Goal: Communication & Community: Answer question/provide support

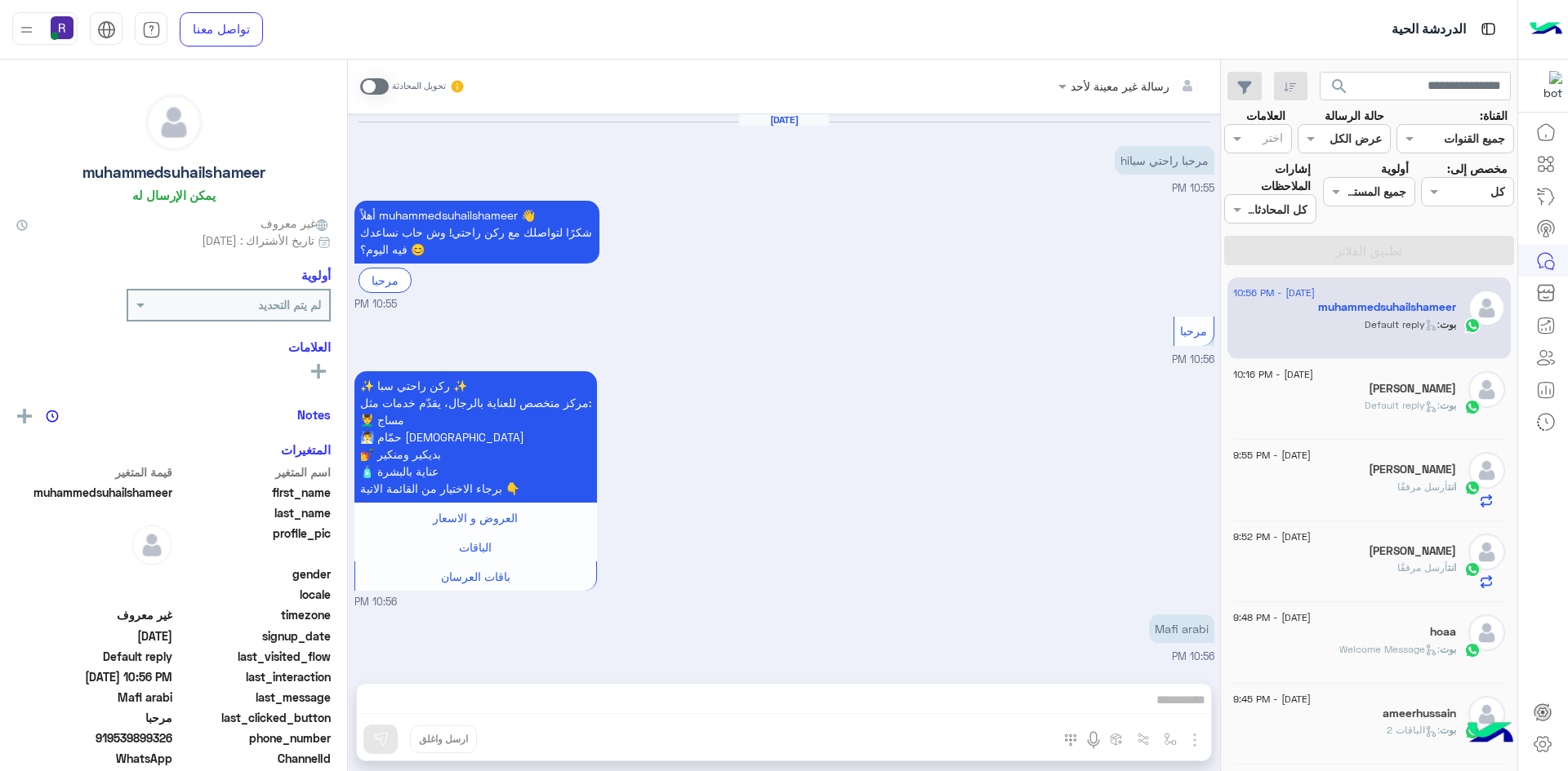
scroll to position [114, 0]
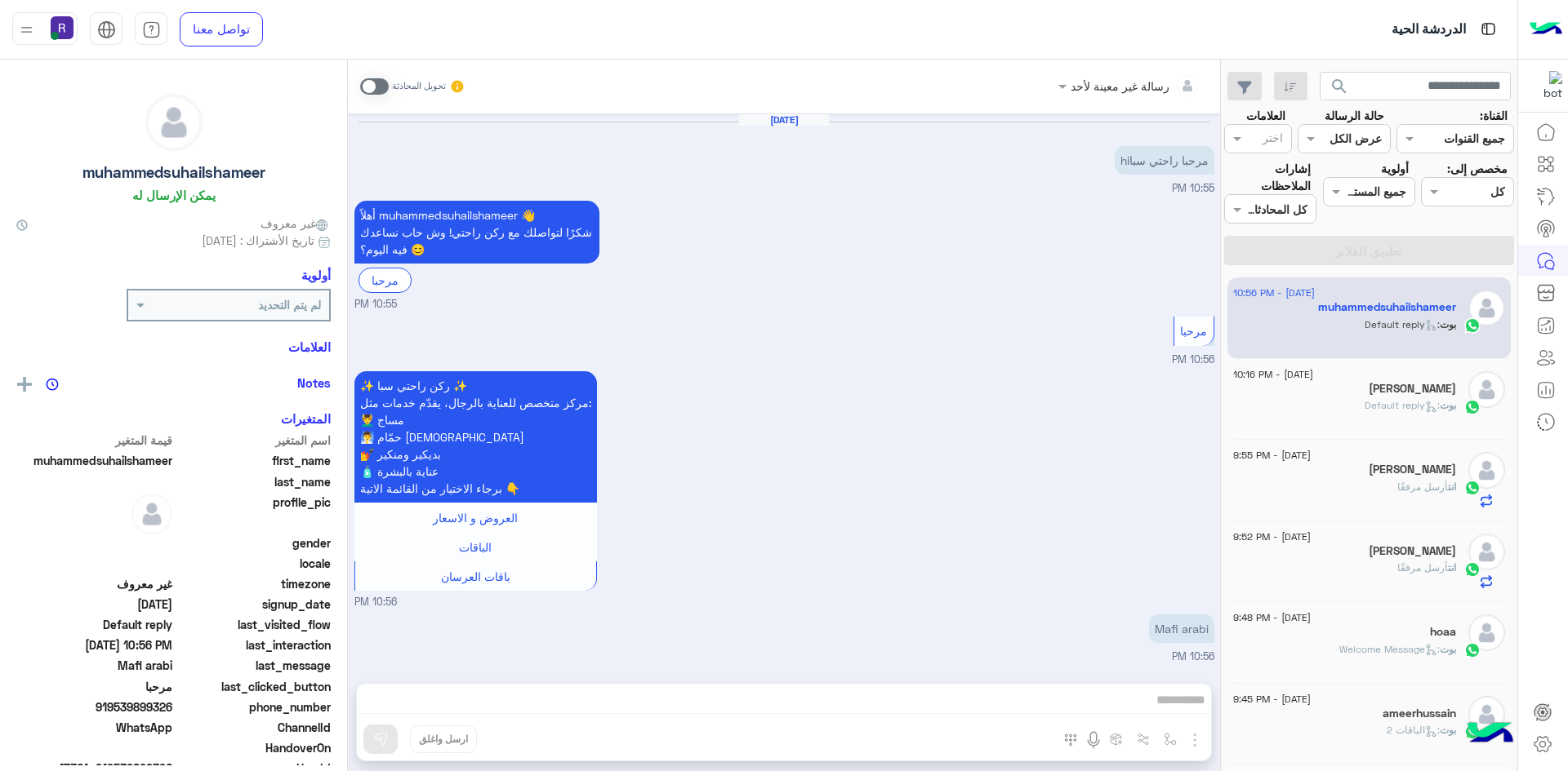
scroll to position [114, 0]
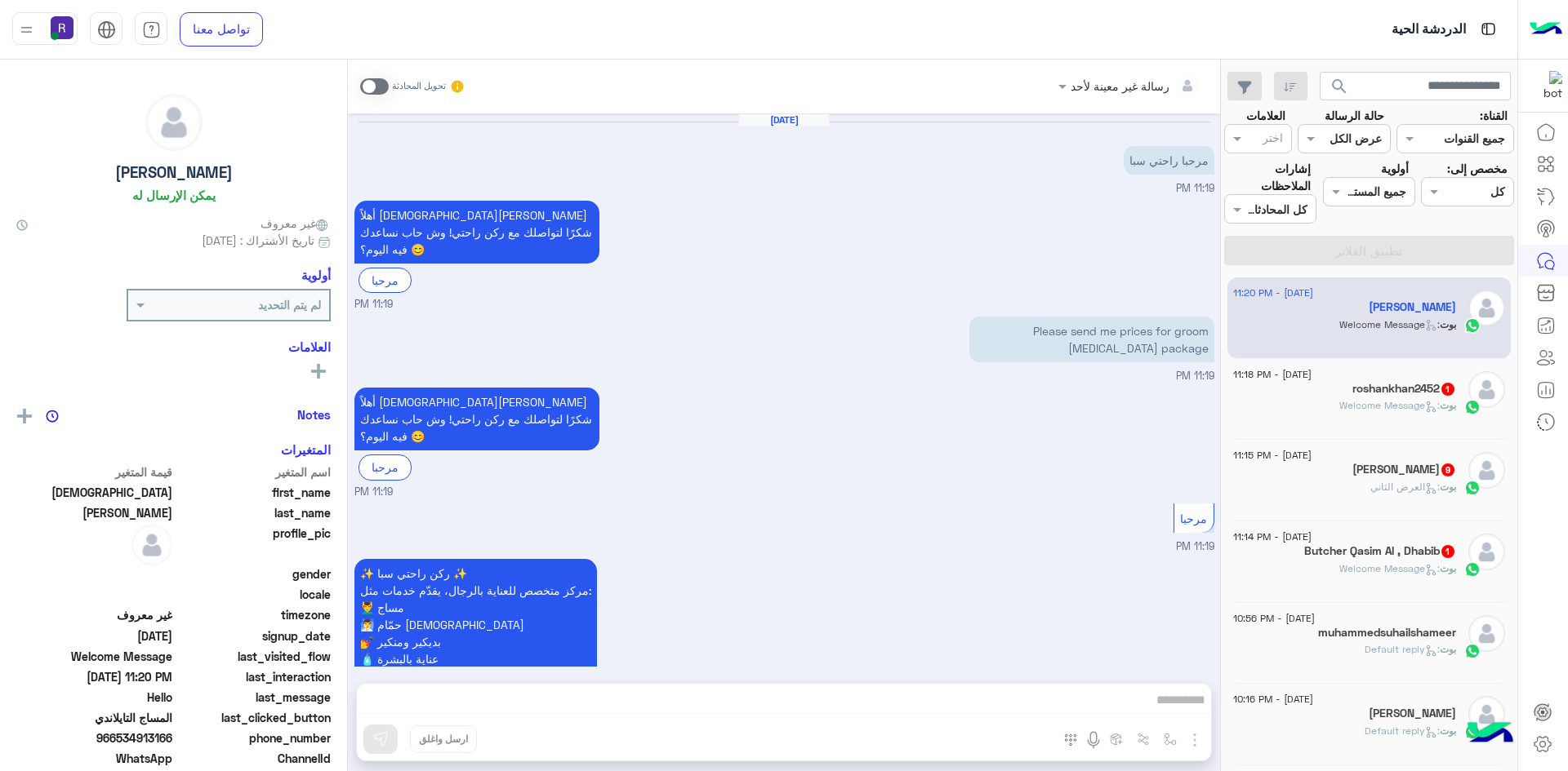
scroll to position [935, 0]
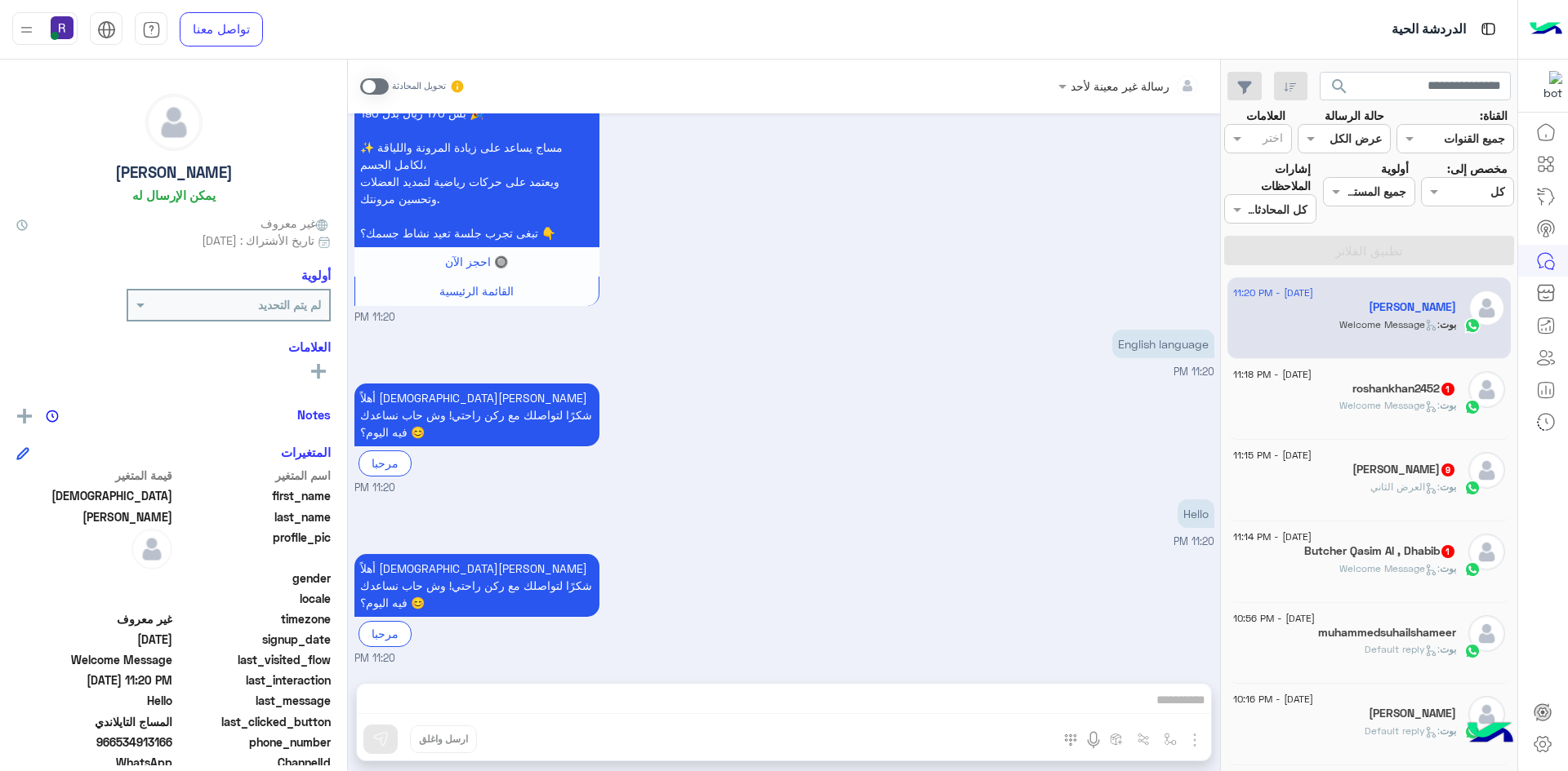
click at [1413, 407] on span ": Welcome Message" at bounding box center [1389, 405] width 100 height 13
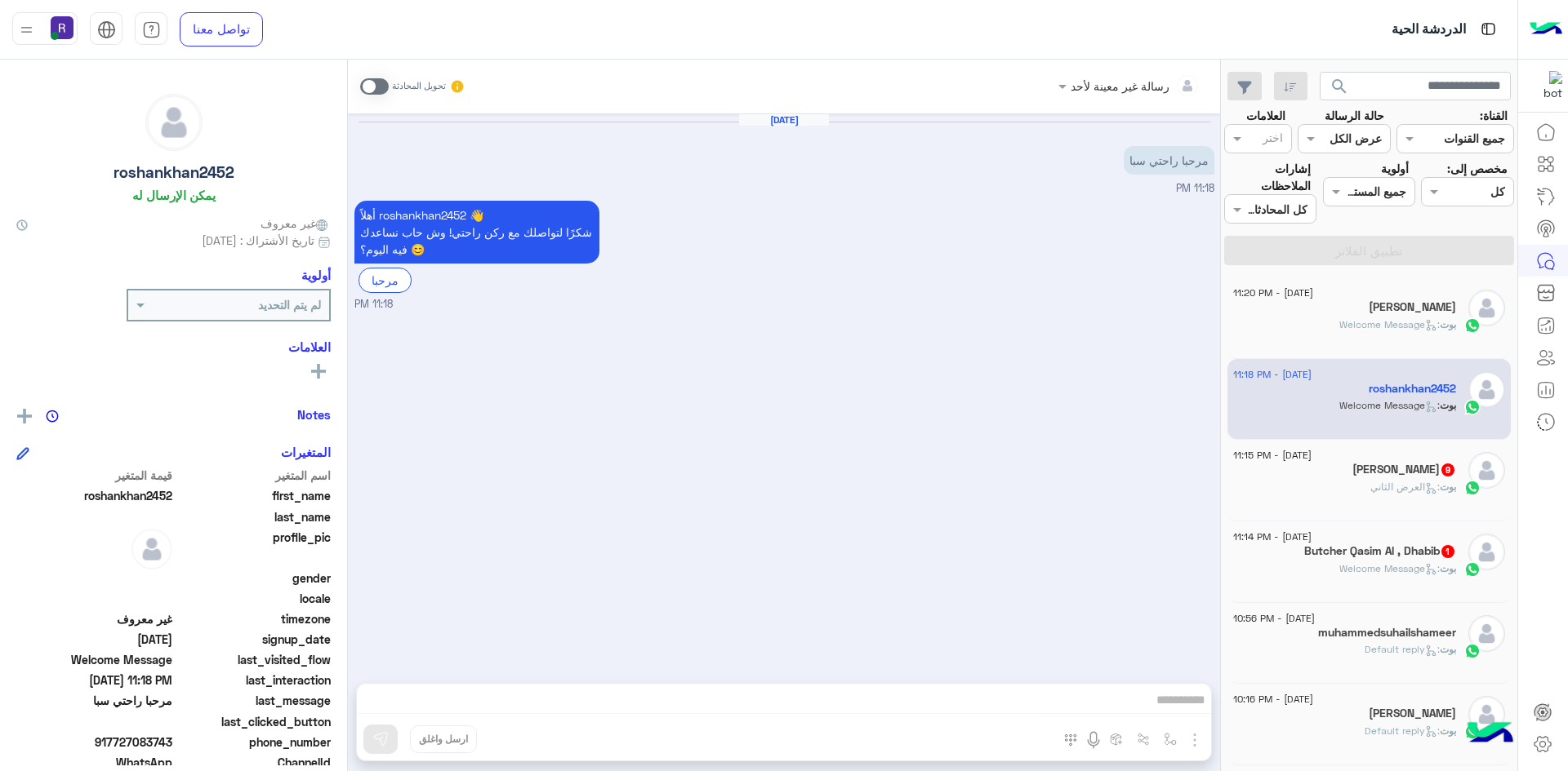
click at [374, 76] on div "تحويل المحادثة" at bounding box center [412, 87] width 105 height 29
click at [376, 94] on span at bounding box center [373, 86] width 28 height 17
click at [1197, 736] on img "button" at bounding box center [1195, 740] width 20 height 19
click at [1151, 713] on span "الصور" at bounding box center [1162, 704] width 30 height 19
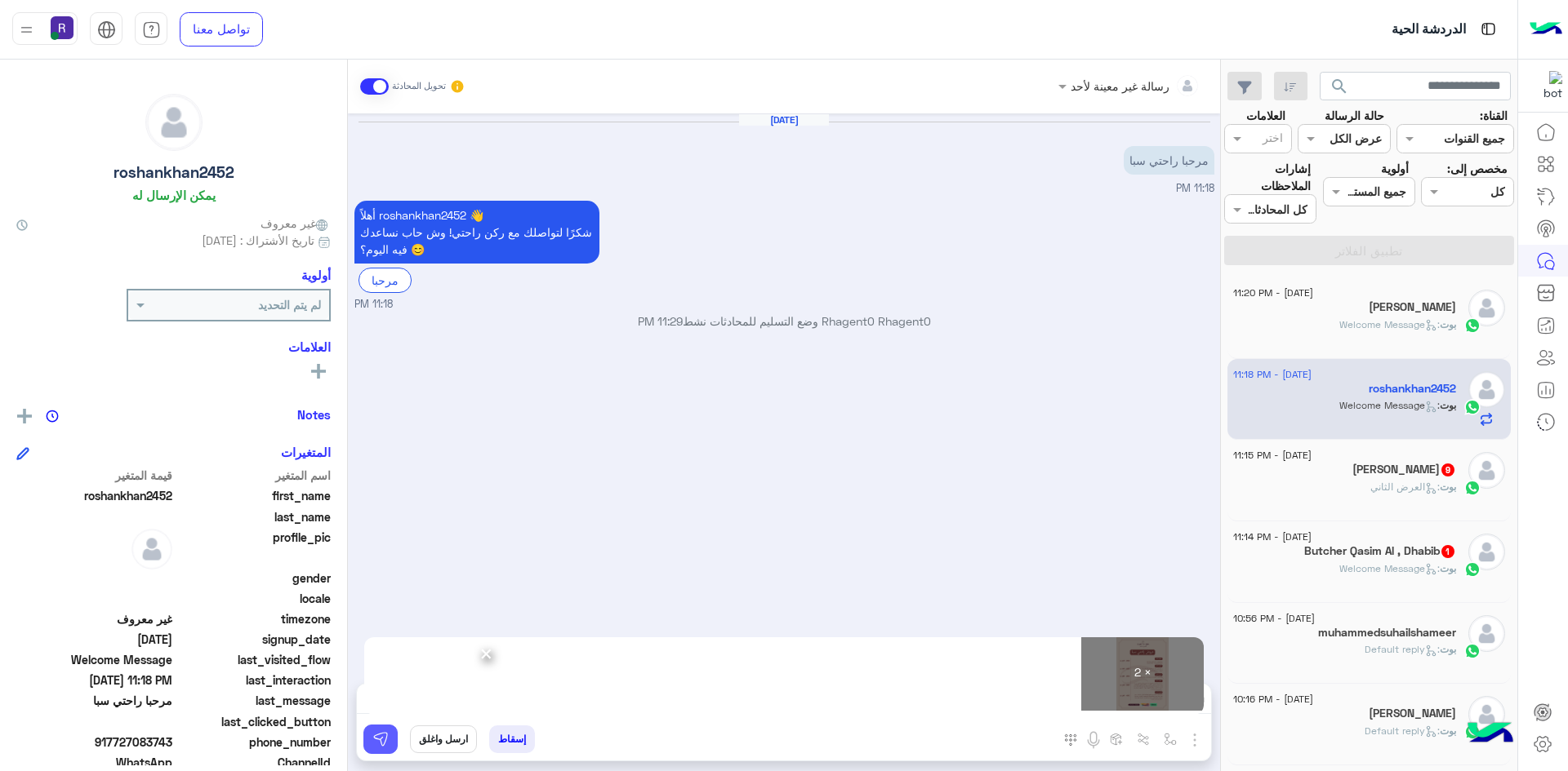
click at [394, 738] on button at bounding box center [380, 740] width 34 height 29
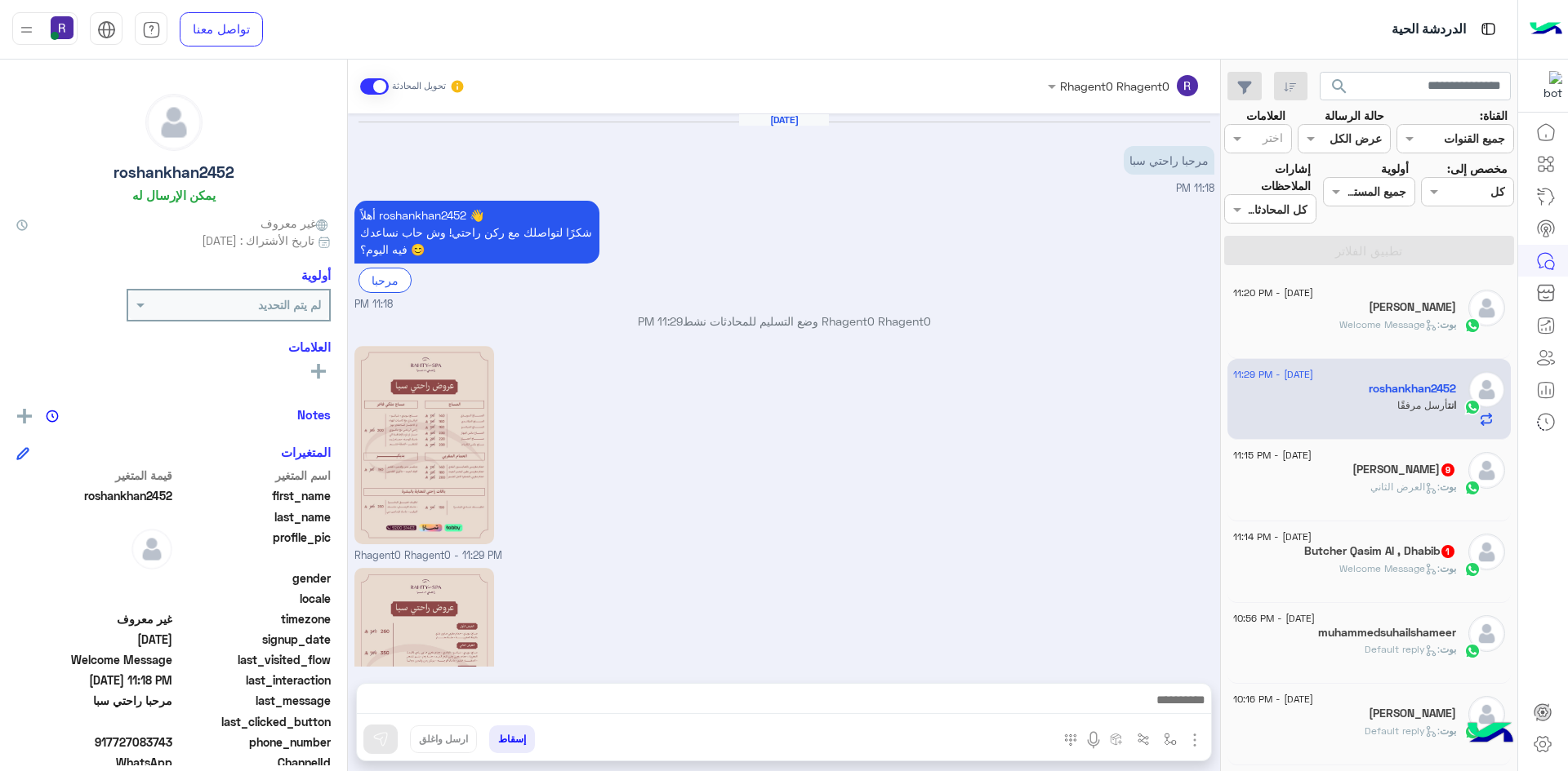
scroll to position [148, 0]
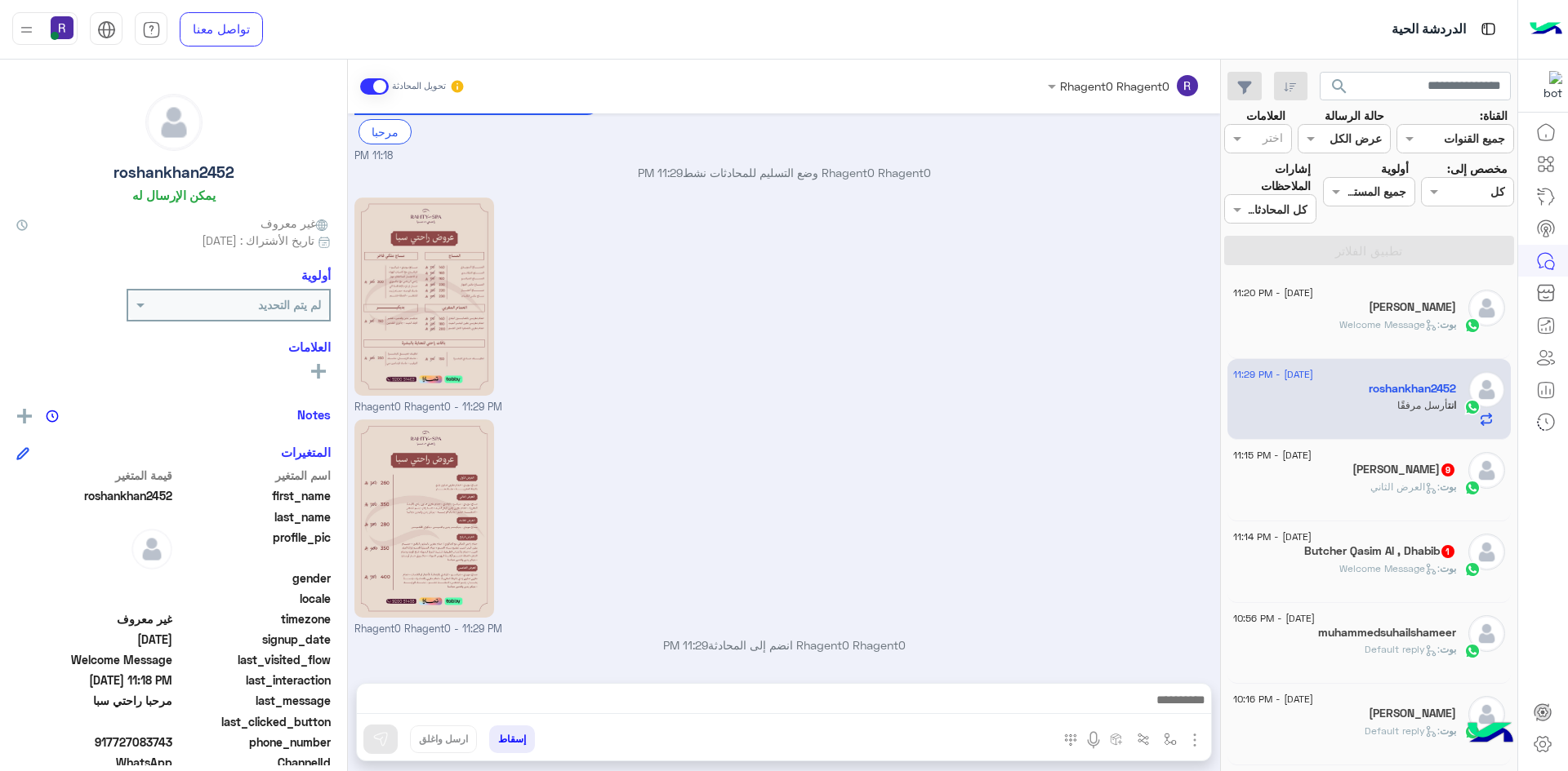
click at [1441, 471] on span "9" at bounding box center [1447, 470] width 13 height 13
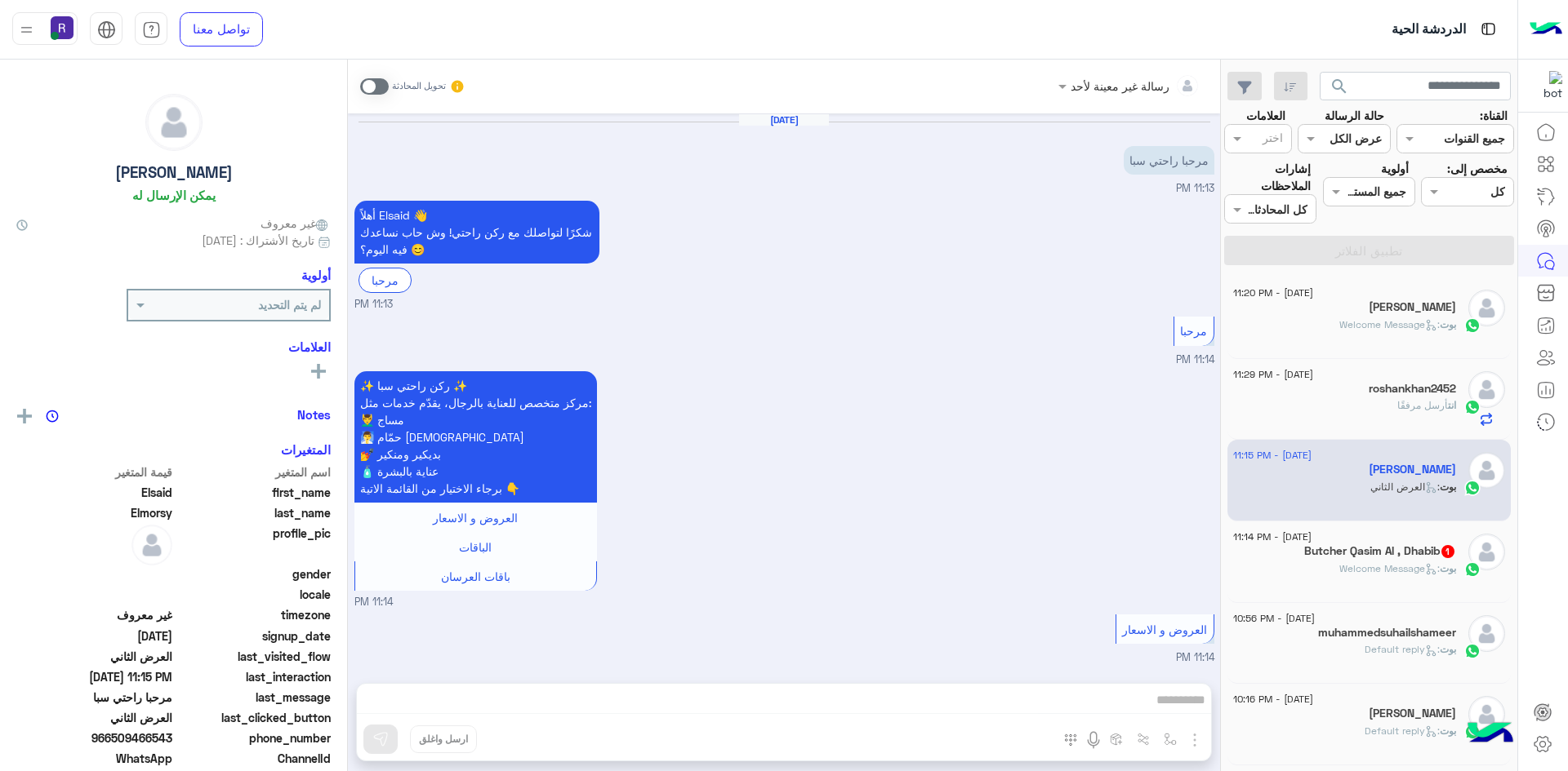
scroll to position [2421, 0]
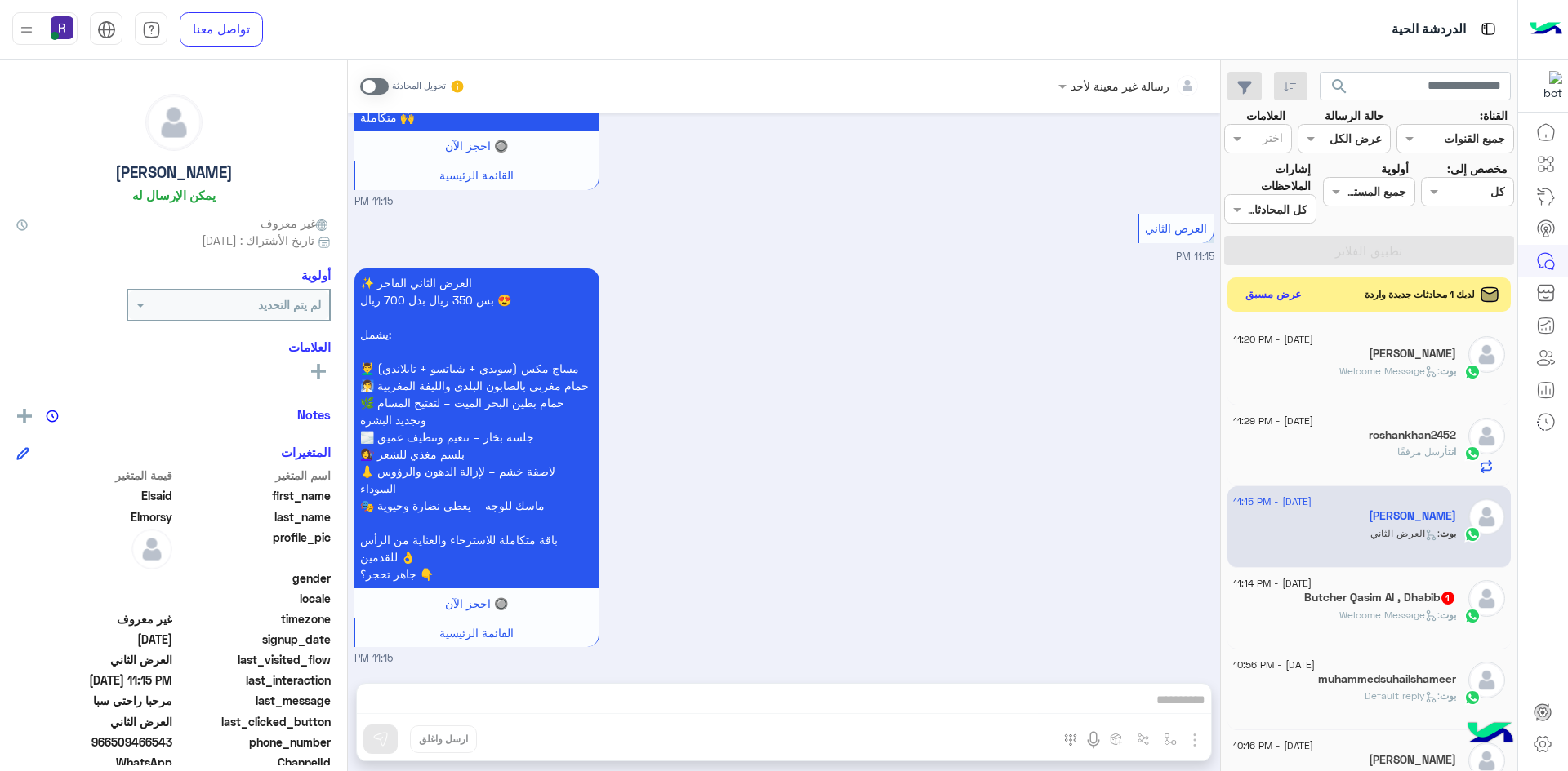
click at [1270, 293] on button "عرض مسبق" at bounding box center [1274, 294] width 68 height 22
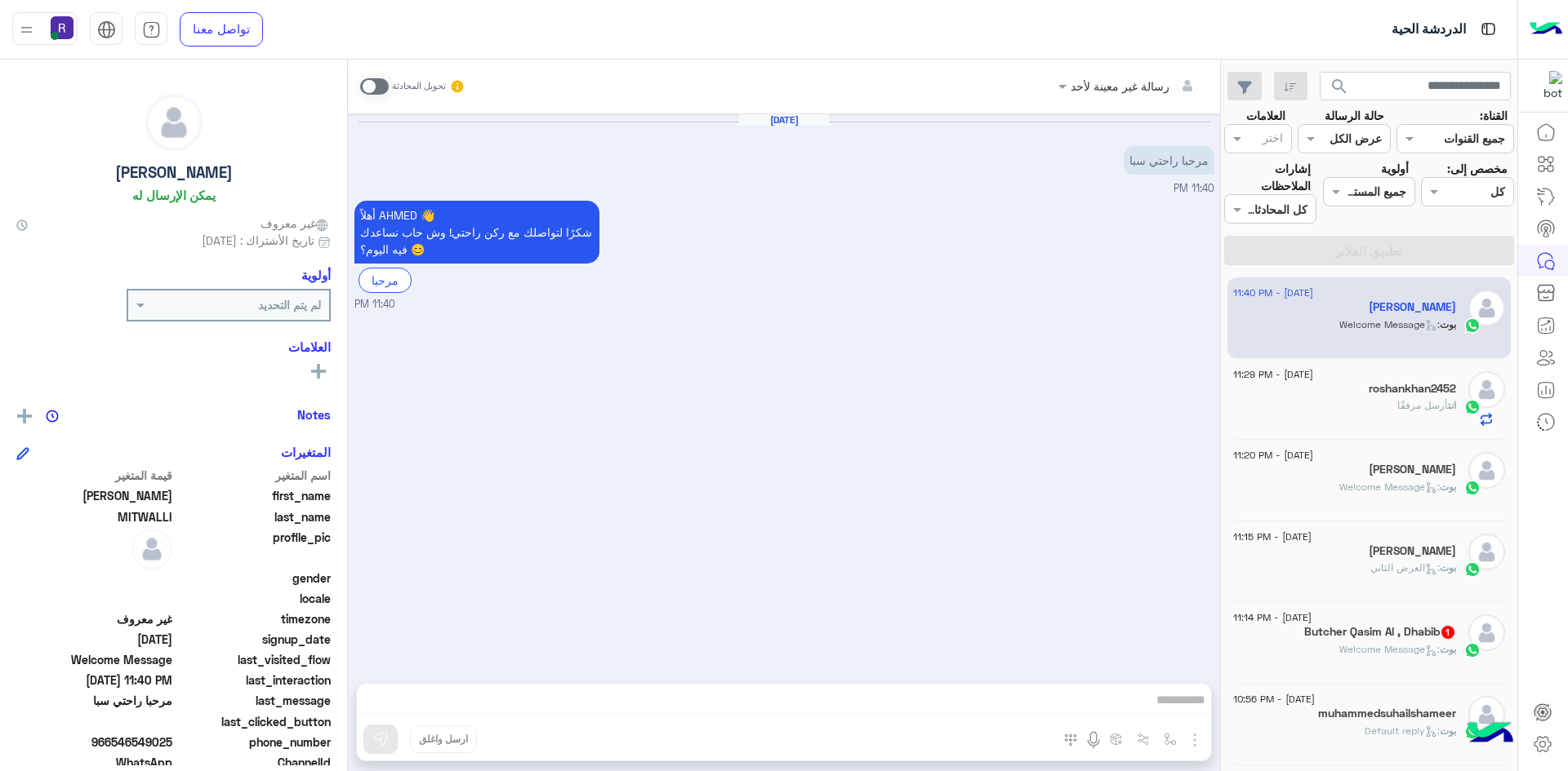
click at [369, 91] on span at bounding box center [373, 86] width 28 height 17
click at [1190, 743] on img "button" at bounding box center [1195, 740] width 20 height 19
click at [1156, 714] on button "الصور" at bounding box center [1169, 704] width 69 height 32
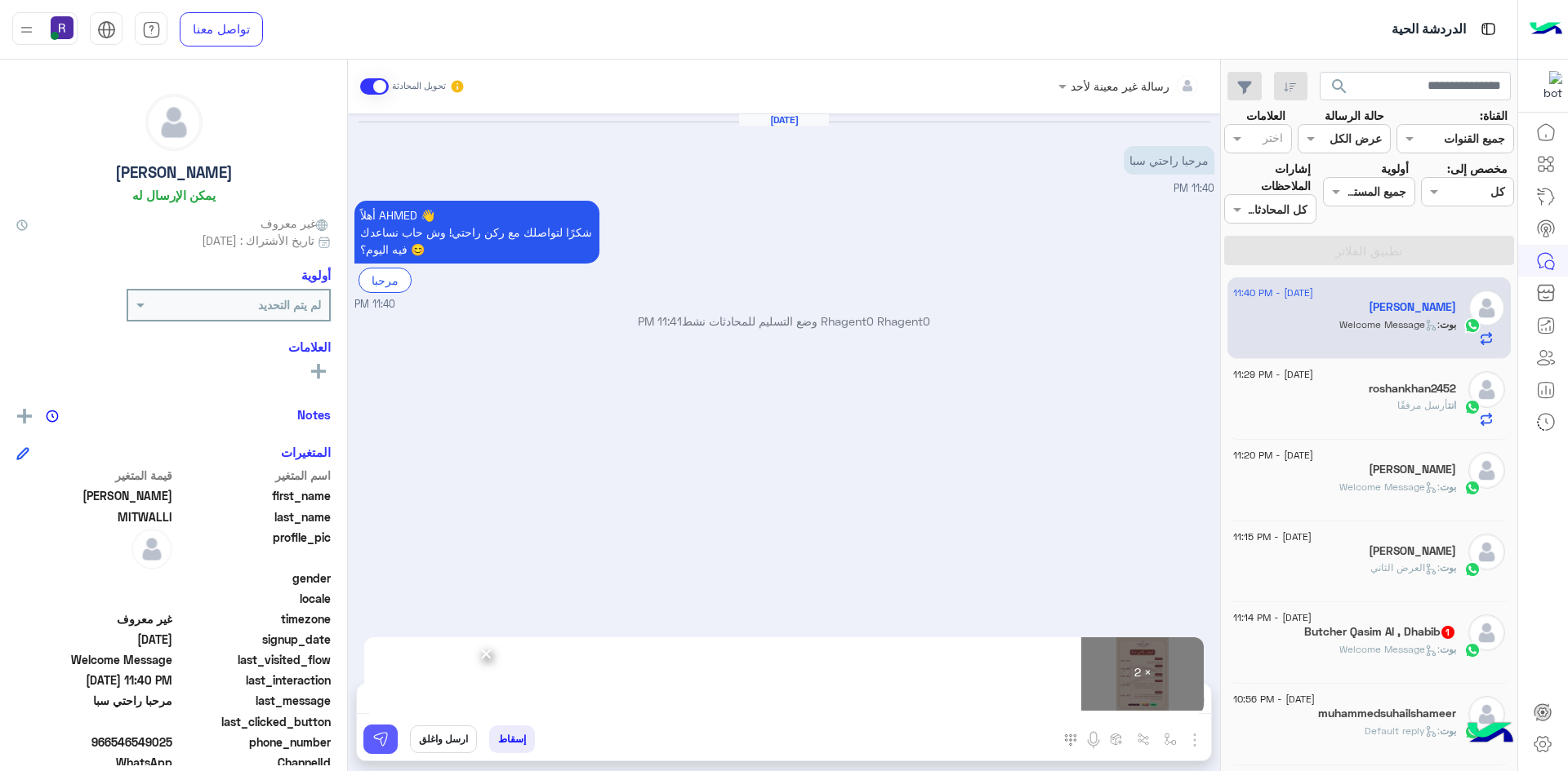
click at [384, 745] on img at bounding box center [380, 739] width 17 height 17
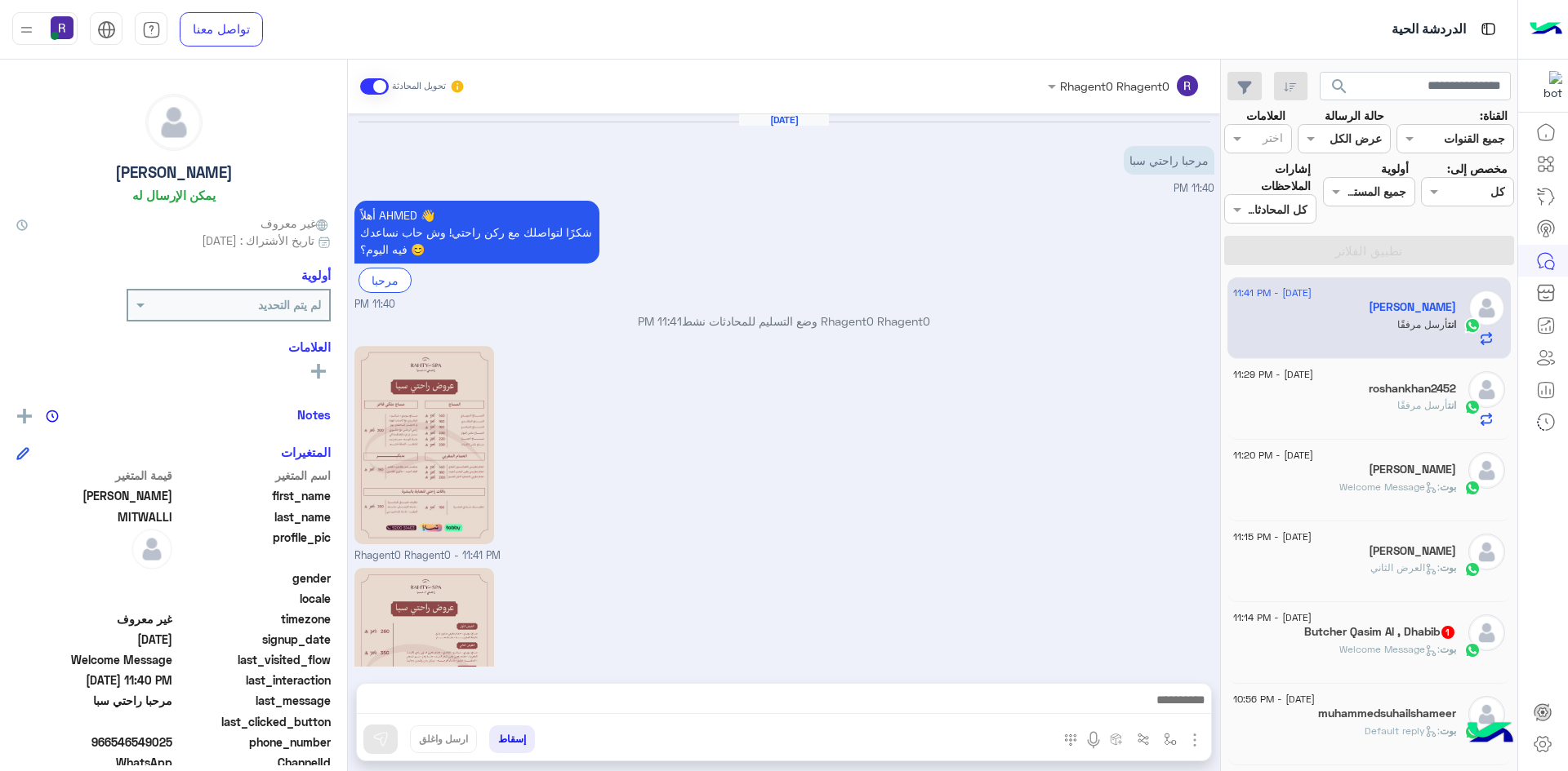
scroll to position [148, 0]
